Goal: Transaction & Acquisition: Purchase product/service

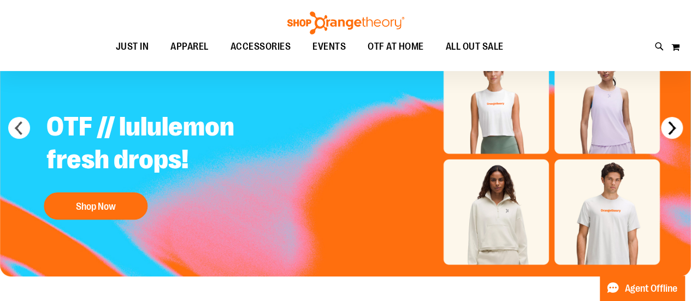
scroll to position [87, 0]
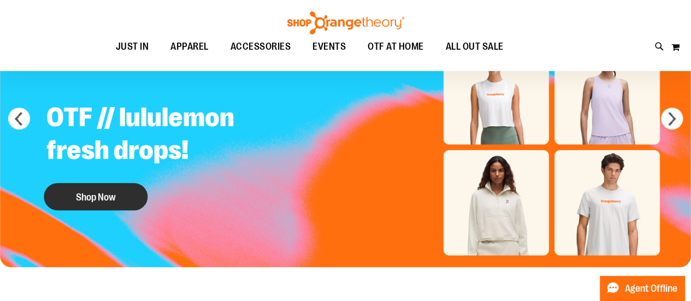
click at [115, 197] on button "Shop Now" at bounding box center [96, 196] width 104 height 27
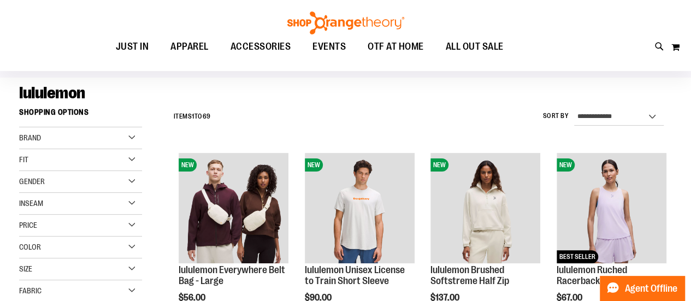
scroll to position [62, 0]
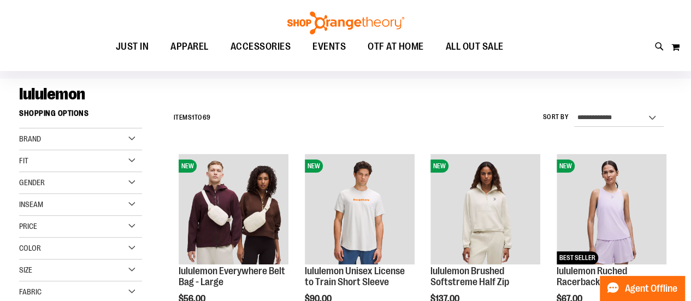
click at [134, 137] on div "Brand" at bounding box center [80, 139] width 123 height 22
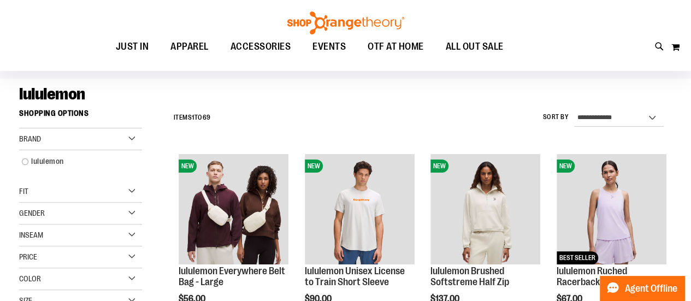
click at [134, 137] on div "Brand" at bounding box center [80, 139] width 123 height 22
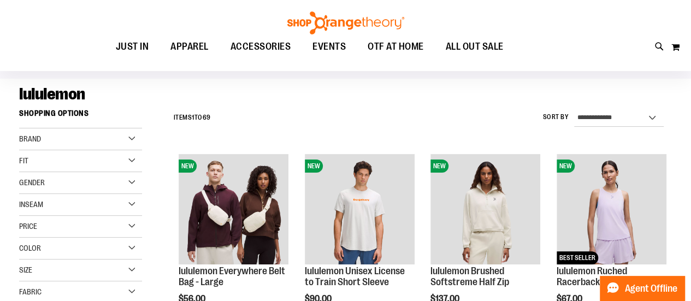
click at [134, 181] on div "Gender" at bounding box center [80, 183] width 123 height 22
click at [61, 216] on span "49 items" at bounding box center [66, 216] width 20 height 11
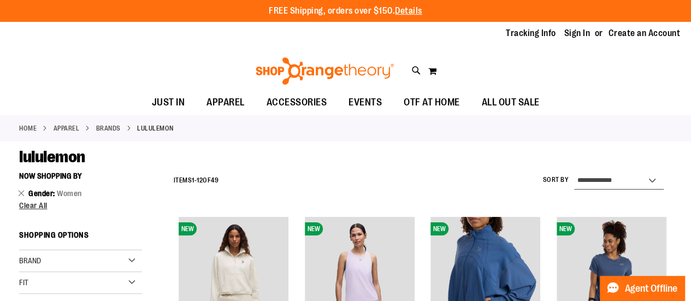
click at [629, 176] on select "**********" at bounding box center [619, 180] width 90 height 17
select select "*********"
click at [574, 172] on select "**********" at bounding box center [619, 180] width 90 height 17
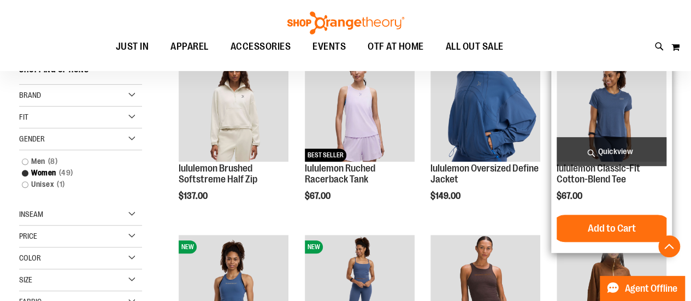
scroll to position [166, 0]
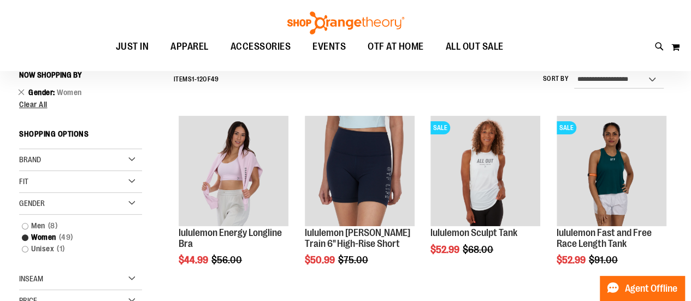
scroll to position [122, 0]
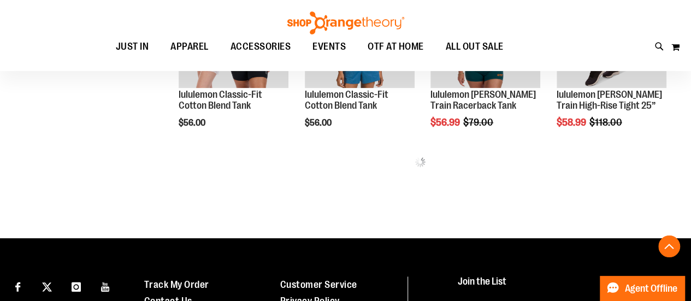
scroll to position [647, 0]
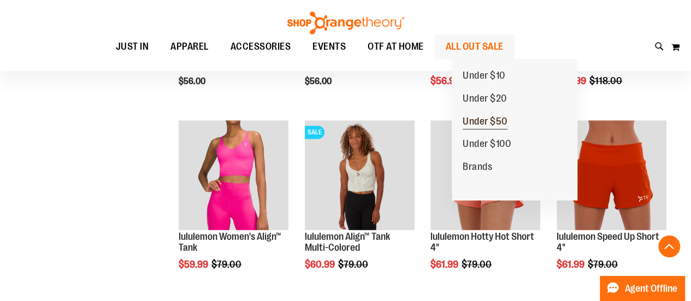
click at [487, 118] on span "Under $50" at bounding box center [485, 123] width 45 height 14
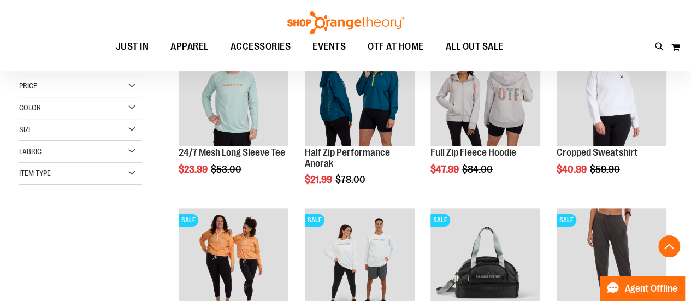
scroll to position [214, 0]
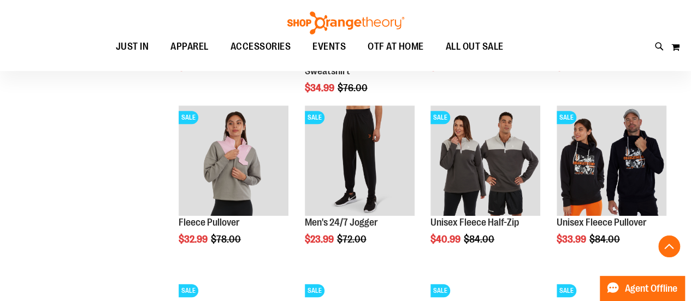
scroll to position [454, 0]
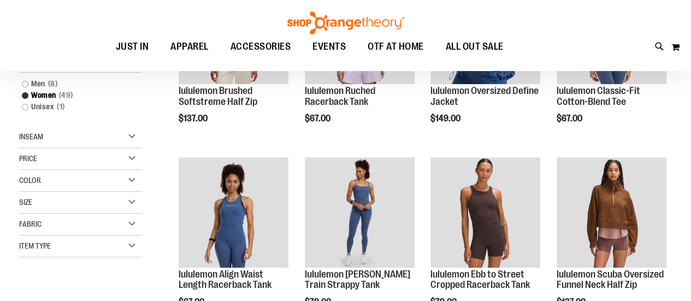
scroll to position [144, 0]
